Goal: Task Accomplishment & Management: Complete application form

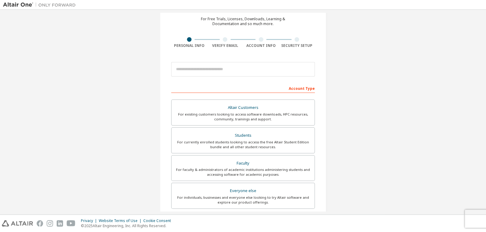
scroll to position [38, 0]
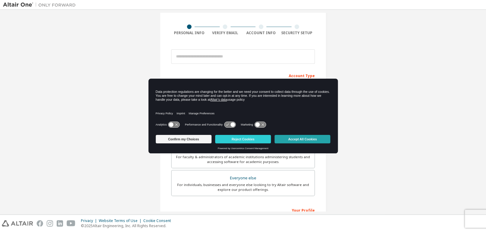
click at [289, 139] on button "Accept All Cookies" at bounding box center [302, 139] width 56 height 8
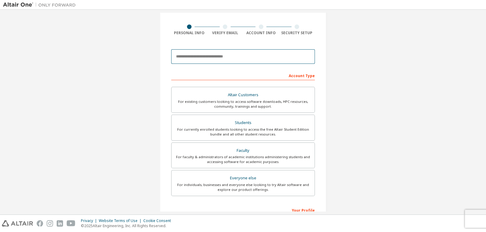
click at [203, 55] on input "email" at bounding box center [242, 56] width 143 height 15
type input "**********"
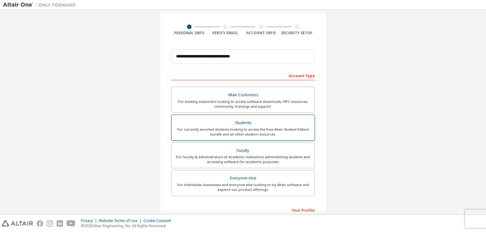
click at [218, 127] on div "For currently enrolled students looking to access the free Altair Student Editi…" at bounding box center [243, 132] width 136 height 10
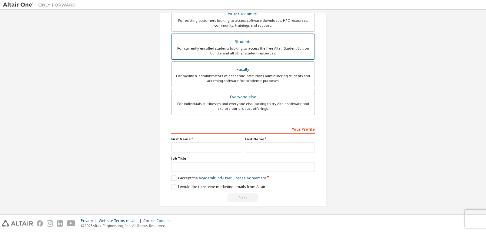
scroll to position [120, 0]
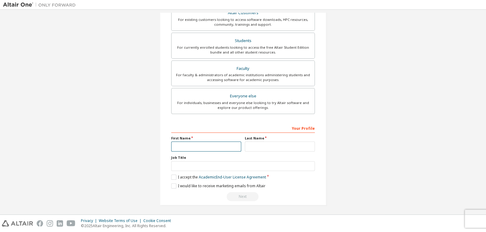
click at [195, 151] on input "text" at bounding box center [206, 147] width 70 height 10
type input "****"
click at [247, 148] on input "text" at bounding box center [280, 147] width 70 height 10
type input "**********"
click at [211, 164] on input "text" at bounding box center [242, 166] width 143 height 10
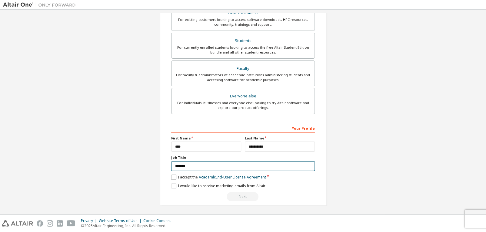
type input "*******"
click at [173, 175] on label "I accept the Academic End-User License Agreement" at bounding box center [218, 177] width 95 height 5
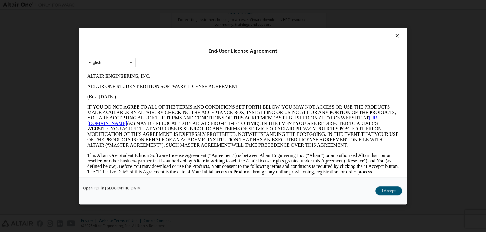
scroll to position [0, 0]
click at [393, 190] on button "I Accept" at bounding box center [388, 190] width 27 height 9
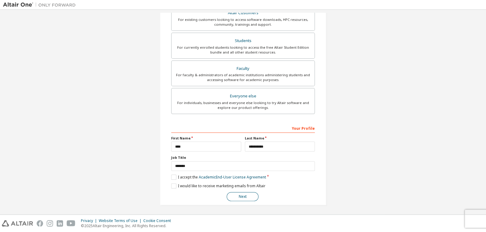
click at [239, 195] on button "Next" at bounding box center [242, 196] width 32 height 9
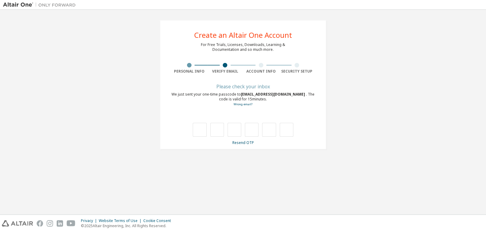
click at [186, 94] on div "We just sent your one-time passcode to [EMAIL_ADDRESS][DOMAIN_NAME] . The code …" at bounding box center [242, 99] width 143 height 15
click at [202, 126] on input "text" at bounding box center [200, 130] width 14 height 14
type input "*"
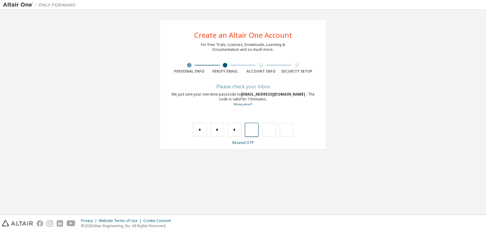
type input "*"
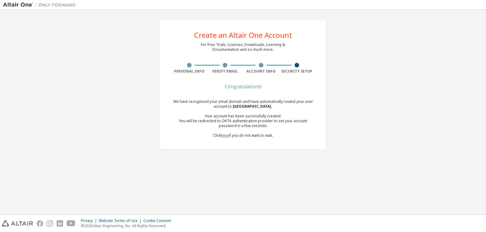
click at [225, 134] on link "here" at bounding box center [225, 135] width 8 height 5
